Goal: Use online tool/utility: Utilize a website feature to perform a specific function

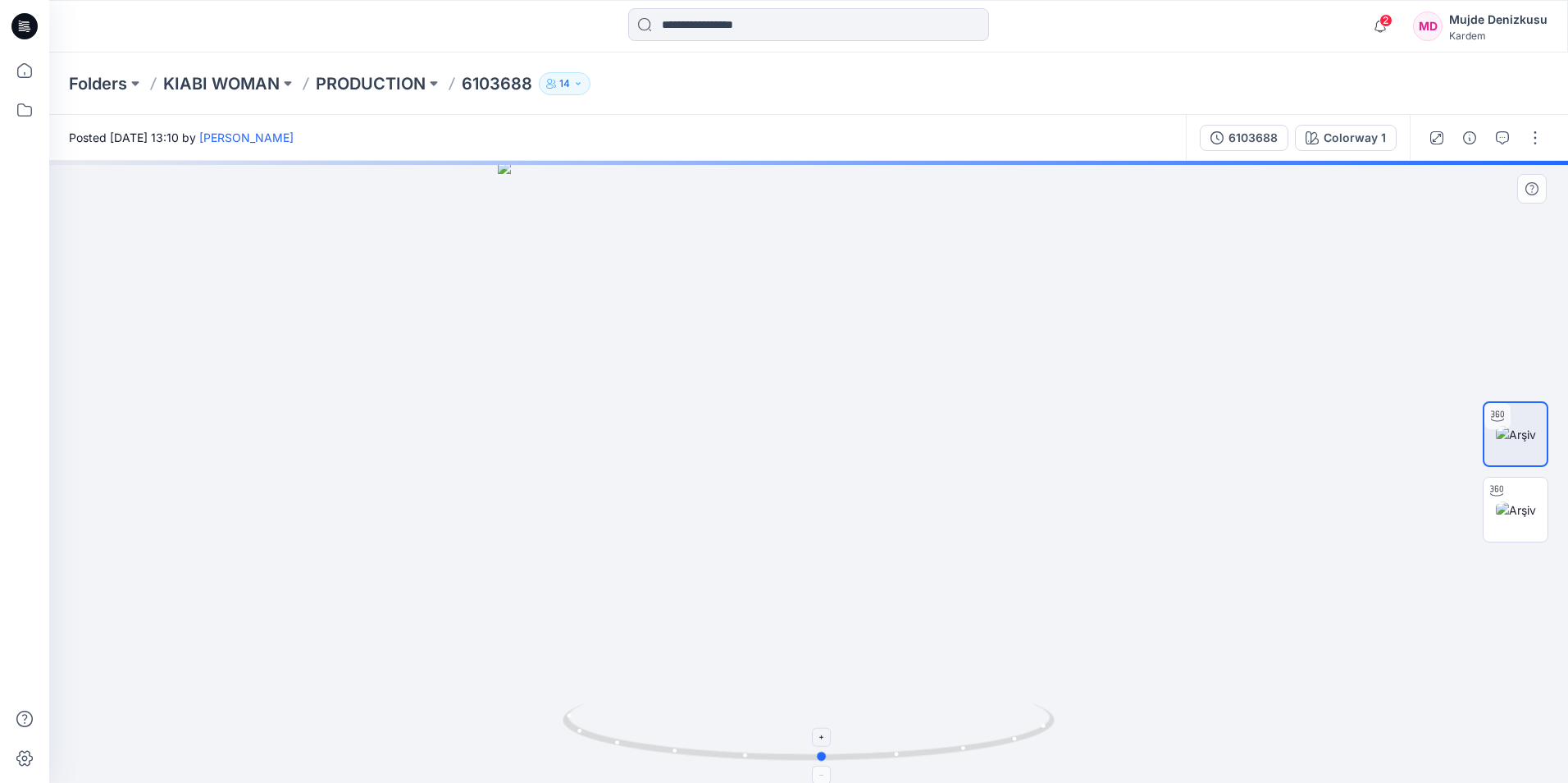
drag, startPoint x: 812, startPoint y: 760, endPoint x: 826, endPoint y: 760, distance: 14.0
click at [826, 760] on icon at bounding box center [811, 734] width 496 height 61
drag, startPoint x: 827, startPoint y: 760, endPoint x: 905, endPoint y: 763, distance: 78.1
click at [905, 763] on icon at bounding box center [811, 734] width 496 height 61
drag, startPoint x: 901, startPoint y: 752, endPoint x: 954, endPoint y: 752, distance: 53.0
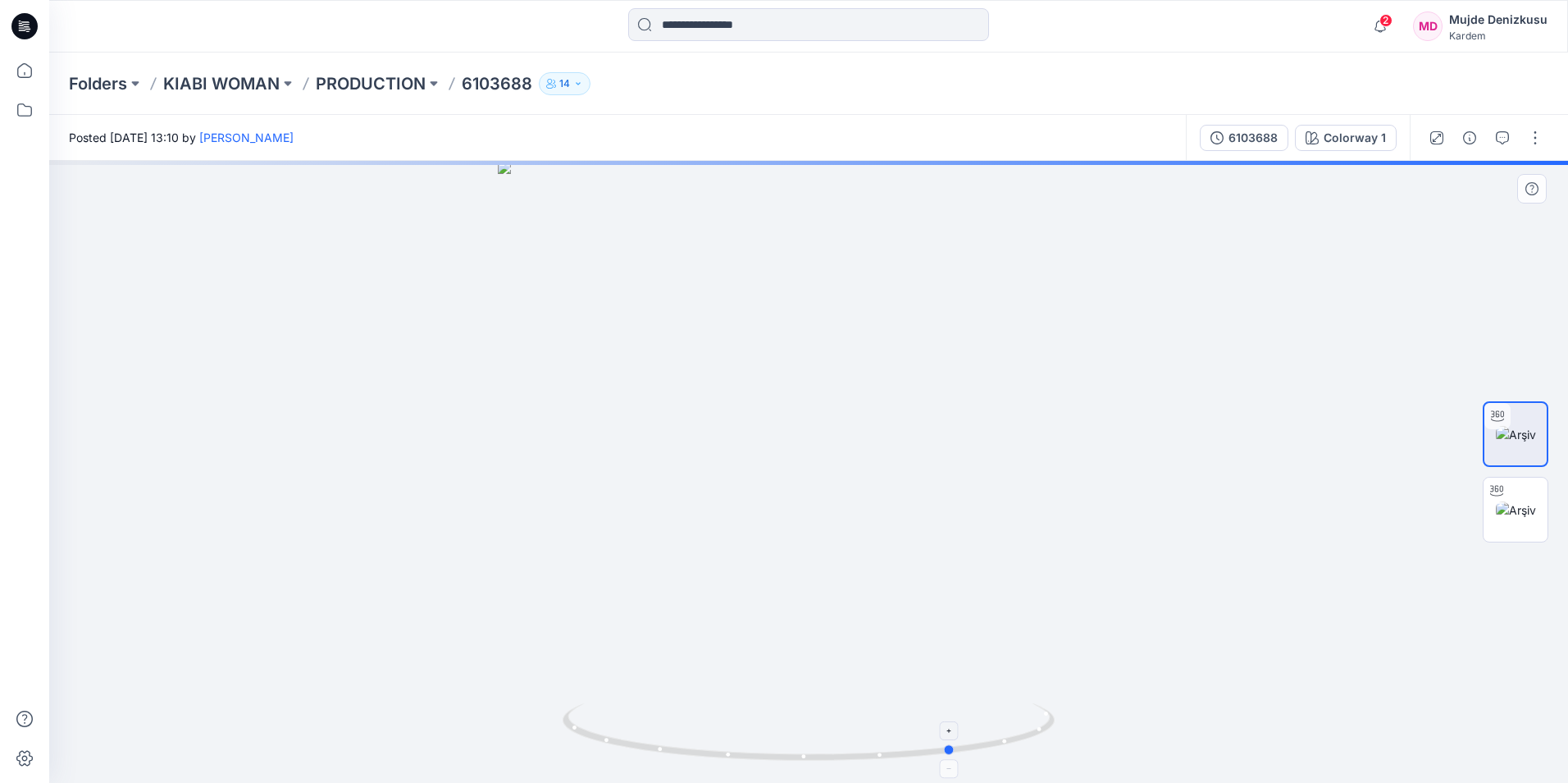
click at [954, 752] on circle at bounding box center [951, 750] width 10 height 10
drag, startPoint x: 953, startPoint y: 752, endPoint x: 974, endPoint y: 752, distance: 21.0
click at [974, 752] on icon at bounding box center [811, 734] width 496 height 61
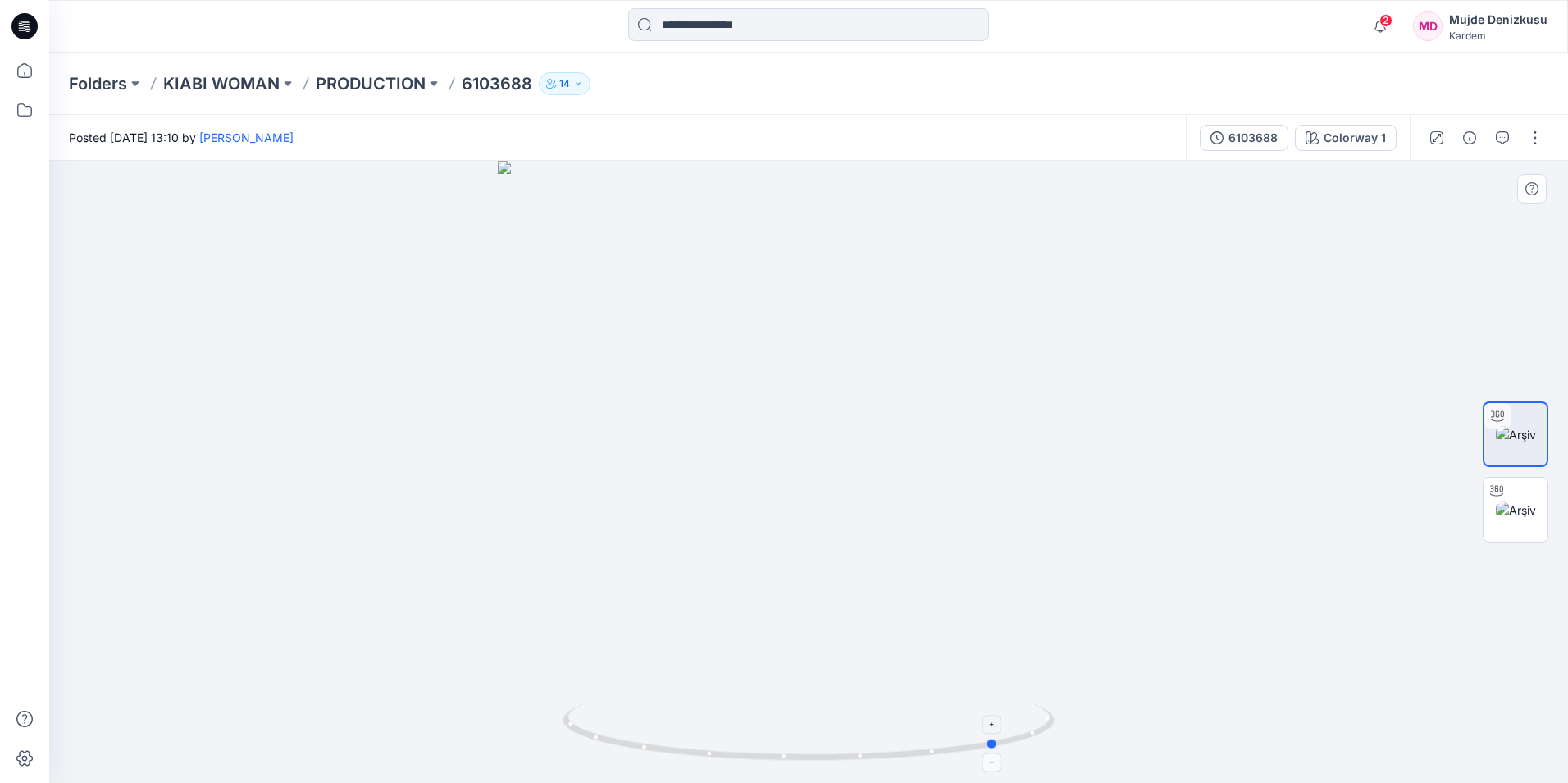
drag, startPoint x: 971, startPoint y: 753, endPoint x: 997, endPoint y: 752, distance: 26.0
click at [997, 752] on icon at bounding box center [811, 734] width 496 height 61
drag, startPoint x: 997, startPoint y: 752, endPoint x: 1120, endPoint y: 746, distance: 123.1
click at [1120, 746] on div at bounding box center [808, 471] width 1519 height 621
drag, startPoint x: 639, startPoint y: 742, endPoint x: 823, endPoint y: 763, distance: 185.2
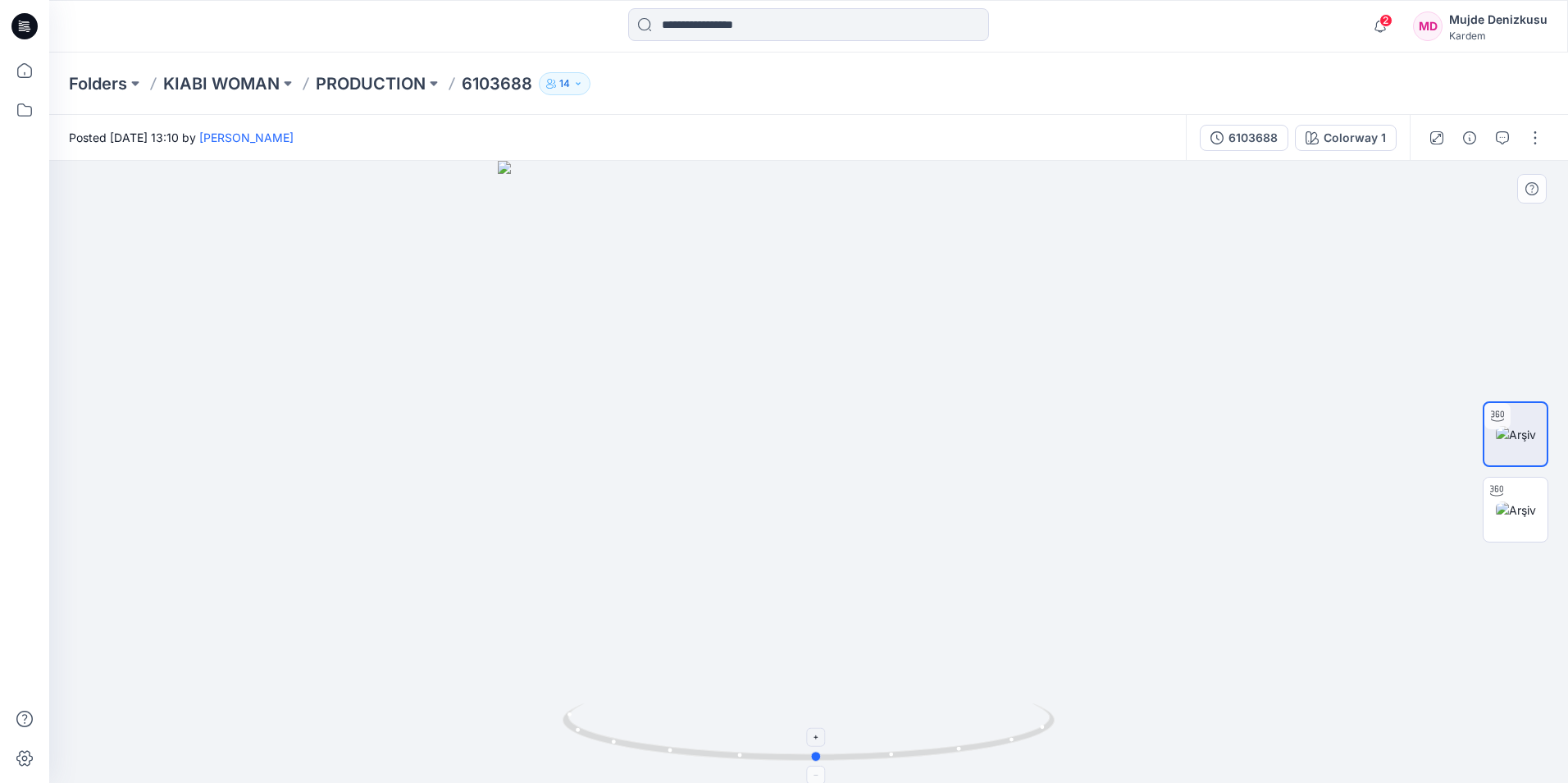
click at [823, 763] on icon at bounding box center [811, 734] width 496 height 61
drag, startPoint x: 850, startPoint y: 462, endPoint x: 864, endPoint y: 733, distance: 271.4
click at [869, 768] on div at bounding box center [808, 471] width 1519 height 621
drag, startPoint x: 891, startPoint y: 607, endPoint x: 897, endPoint y: 678, distance: 71.3
click at [897, 678] on img at bounding box center [892, 306] width 2409 height 952
